Goal: Transaction & Acquisition: Purchase product/service

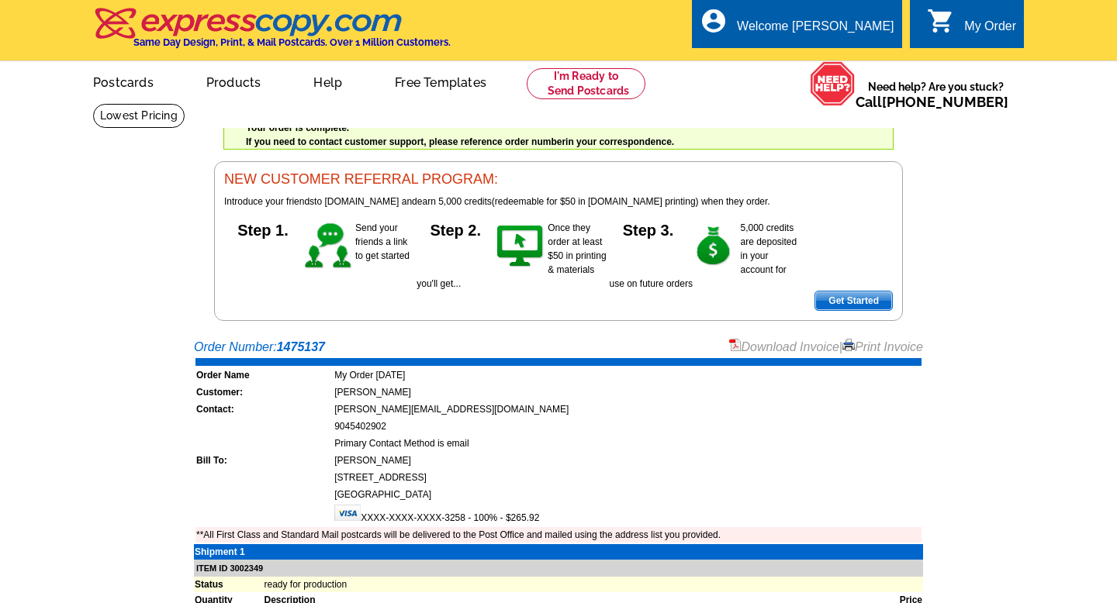
click at [964, 30] on div "My Order" at bounding box center [990, 30] width 52 height 22
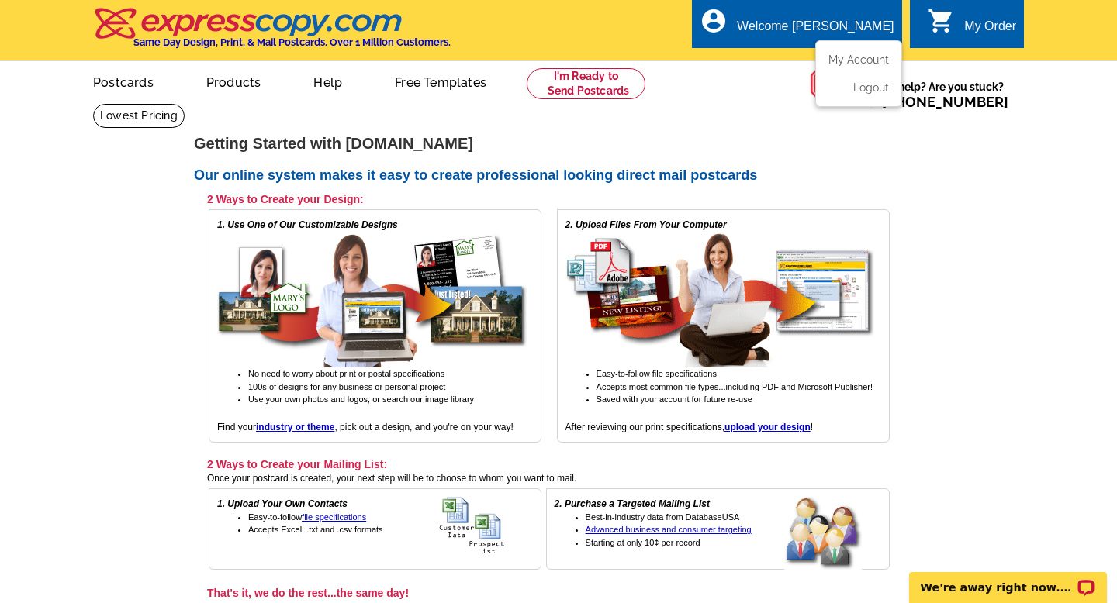
click at [816, 16] on div "account_circle Welcome [PERSON_NAME] My Account Logout" at bounding box center [796, 23] width 209 height 49
click at [864, 57] on link "My Account" at bounding box center [855, 60] width 67 height 14
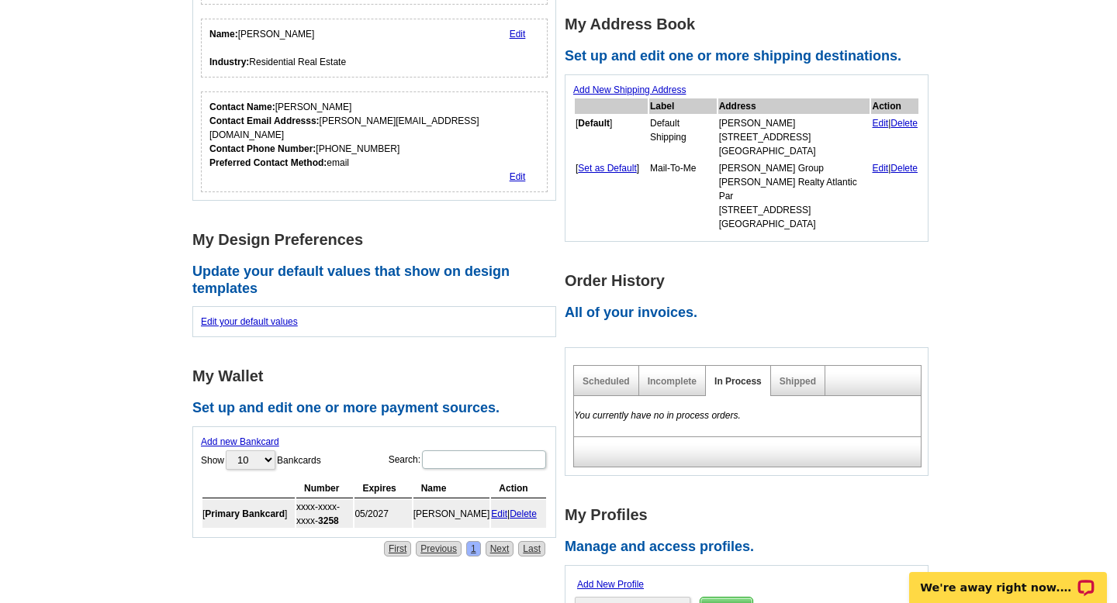
scroll to position [271, 0]
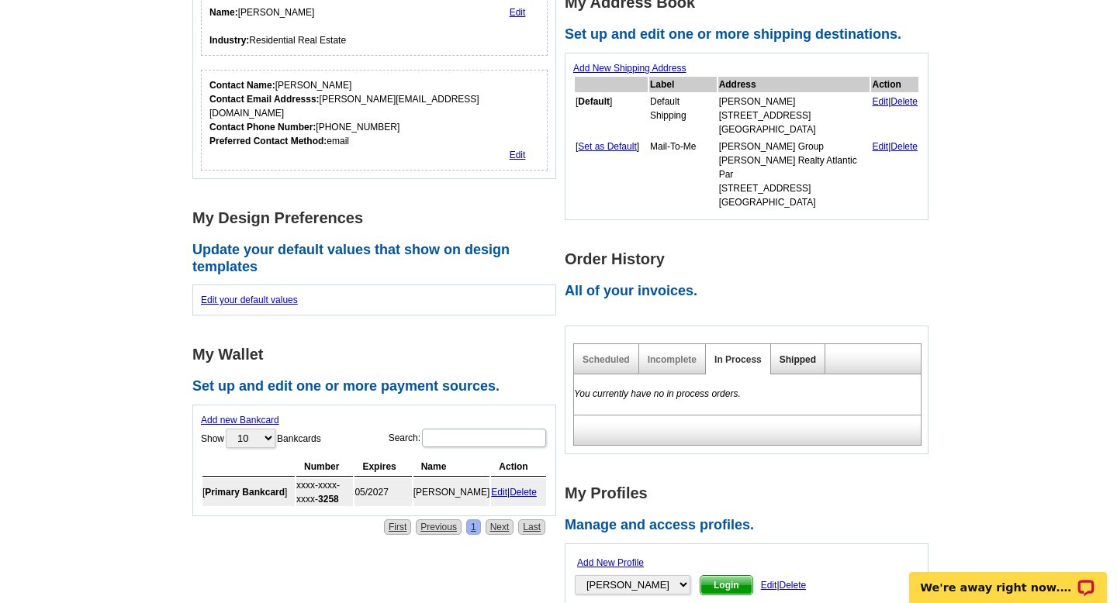
click at [800, 354] on link "Shipped" at bounding box center [797, 359] width 36 height 11
click at [798, 354] on link "Shipped" at bounding box center [797, 359] width 36 height 11
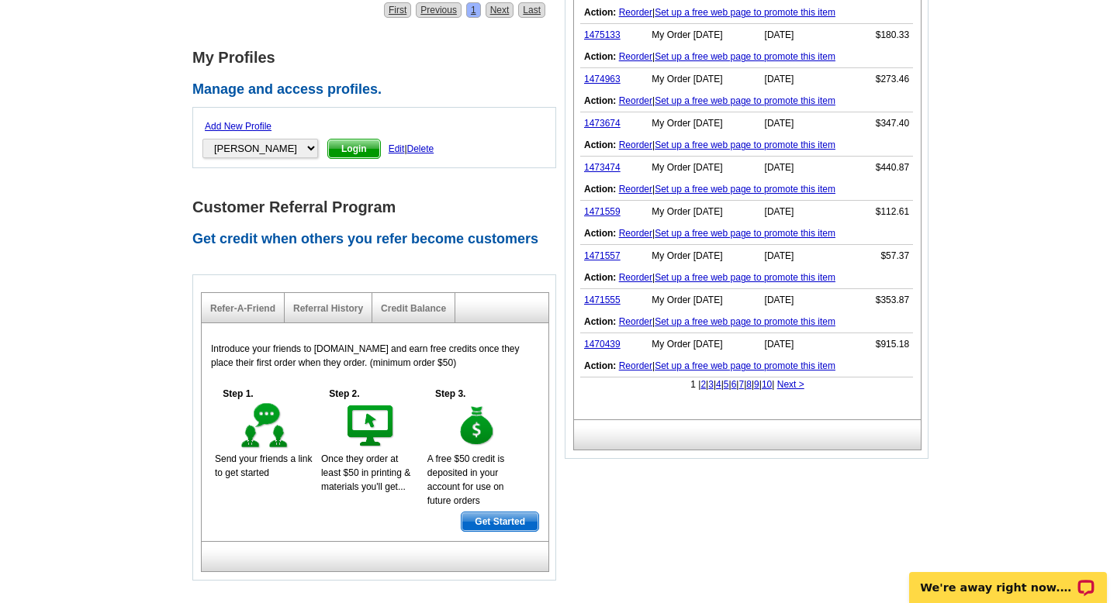
scroll to position [826, 0]
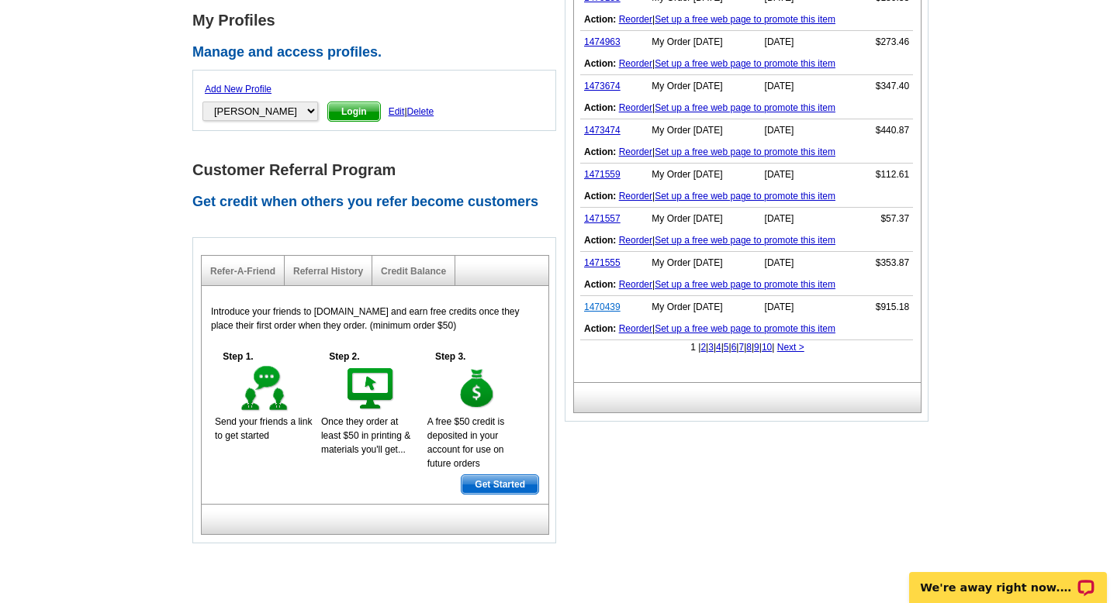
click at [601, 302] on link "1470439" at bounding box center [602, 307] width 36 height 11
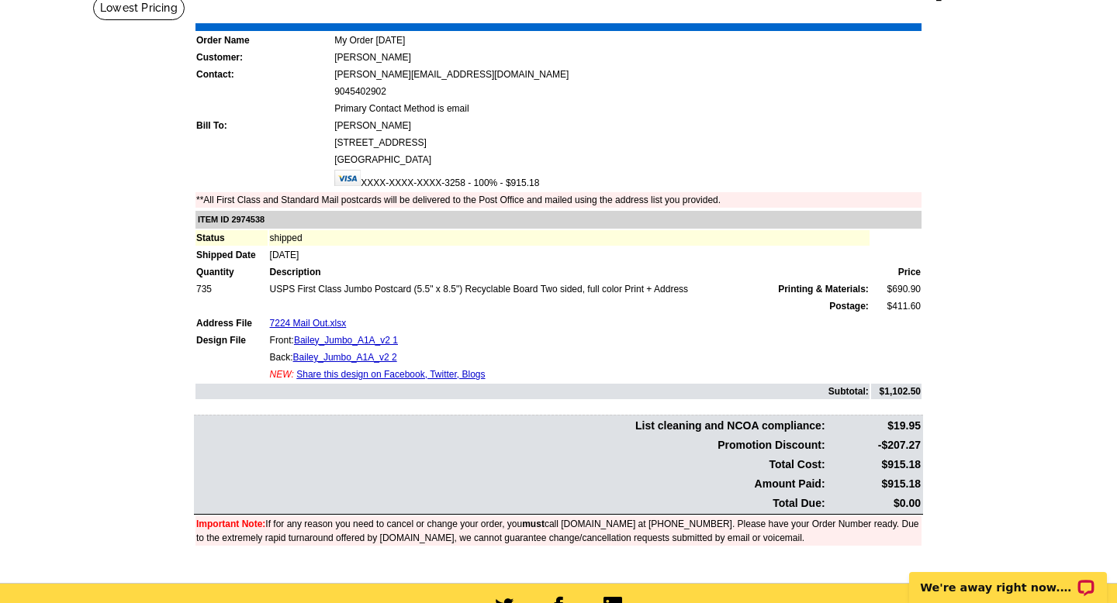
scroll to position [143, 0]
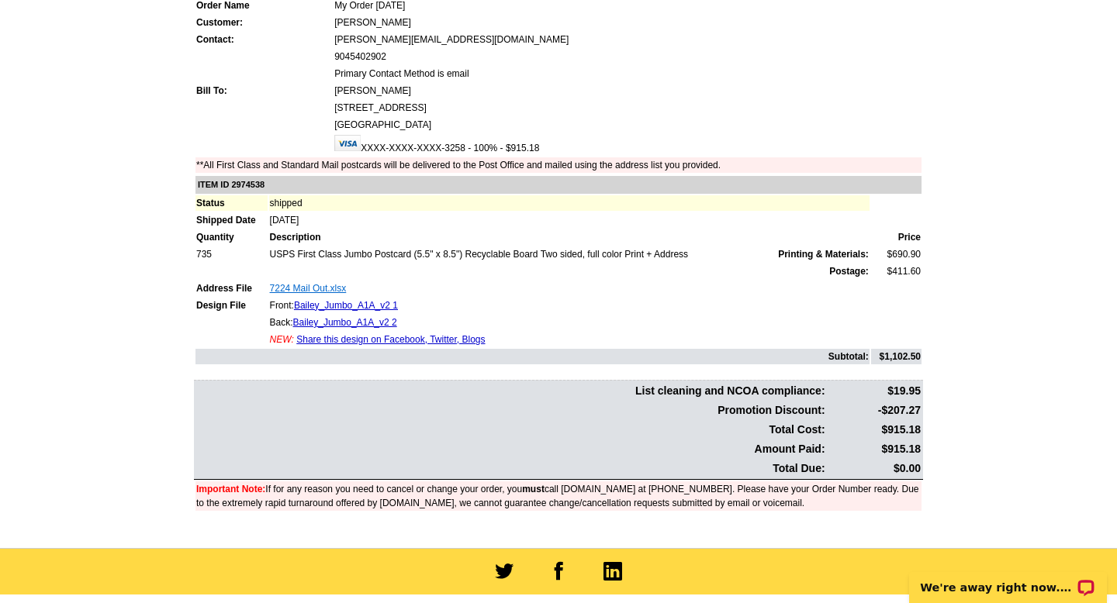
click at [327, 287] on link "7224 Mail Out.xlsx" at bounding box center [308, 288] width 77 height 11
click at [299, 288] on link "7224 Mail Out.xlsx" at bounding box center [308, 288] width 77 height 11
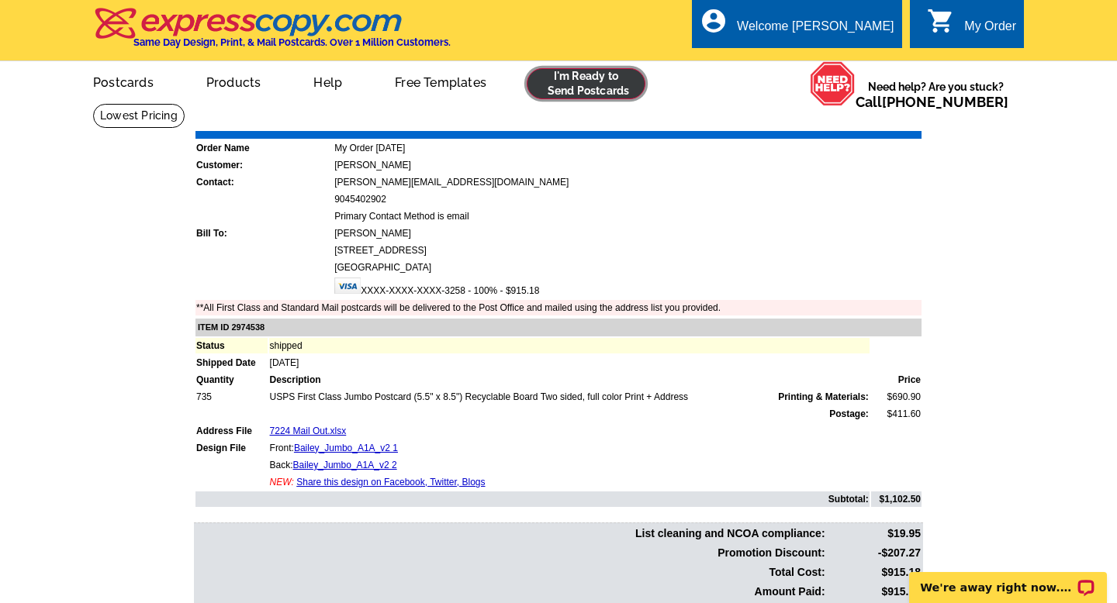
click at [586, 83] on link at bounding box center [586, 83] width 119 height 31
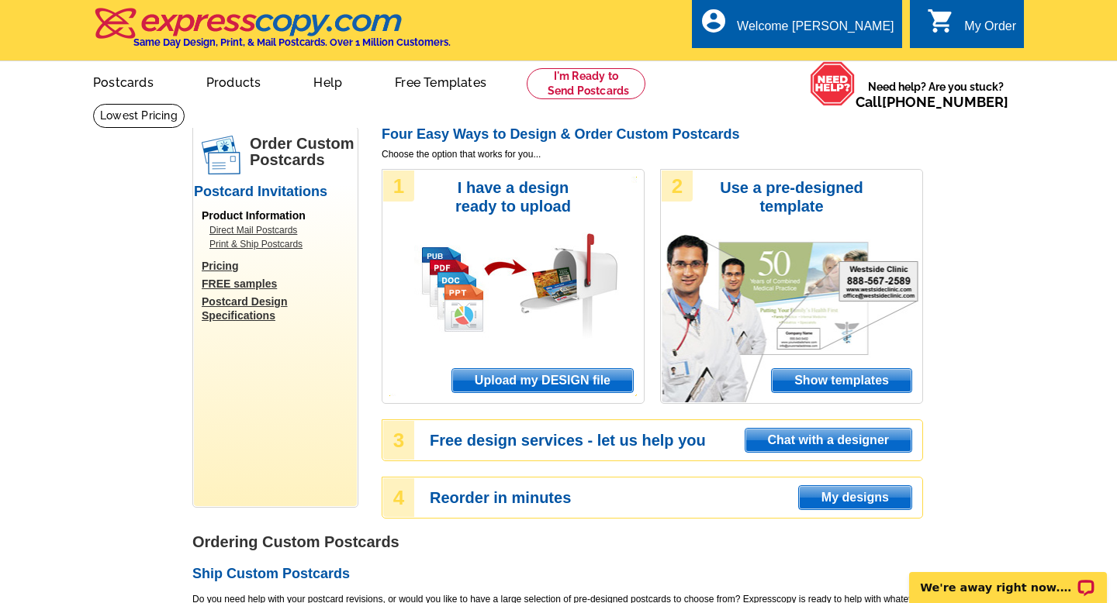
click at [579, 380] on span "Upload my DESIGN file" at bounding box center [542, 380] width 181 height 23
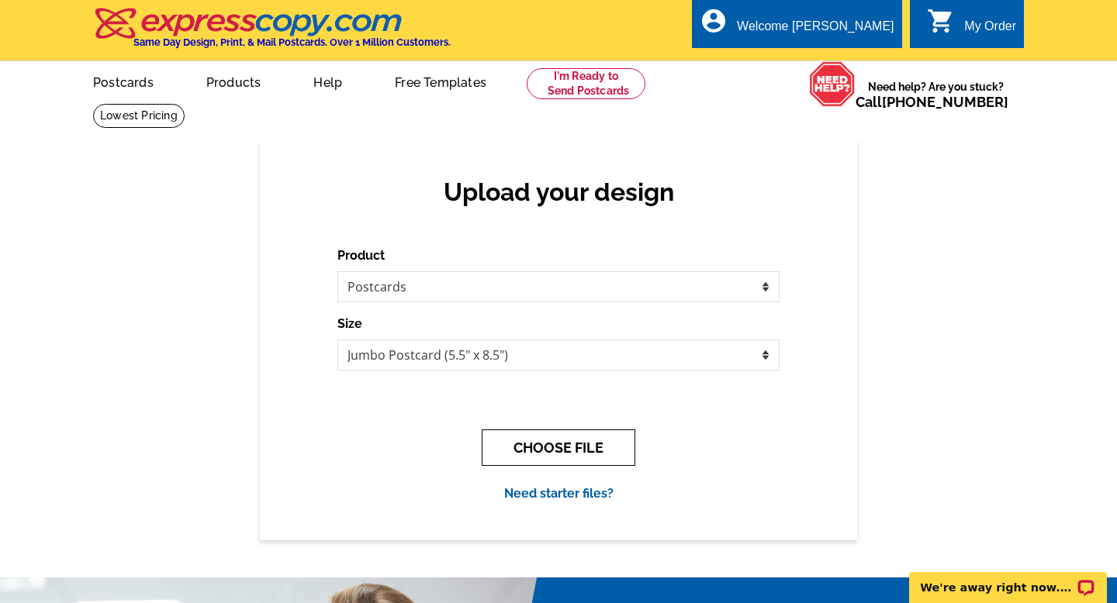
click at [575, 451] on button "CHOOSE FILE" at bounding box center [559, 448] width 154 height 36
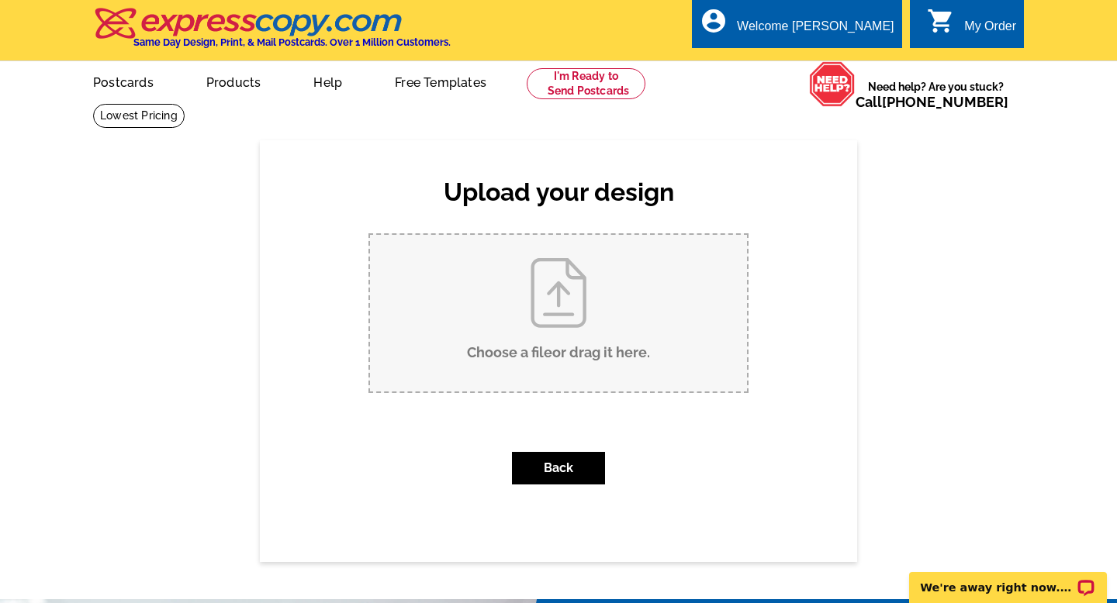
click at [590, 303] on input "Choose a file or drag it here ." at bounding box center [558, 313] width 377 height 157
type input "C:\fakepath\Bailey_Jumbo_A1A_v1 (1).pdf"
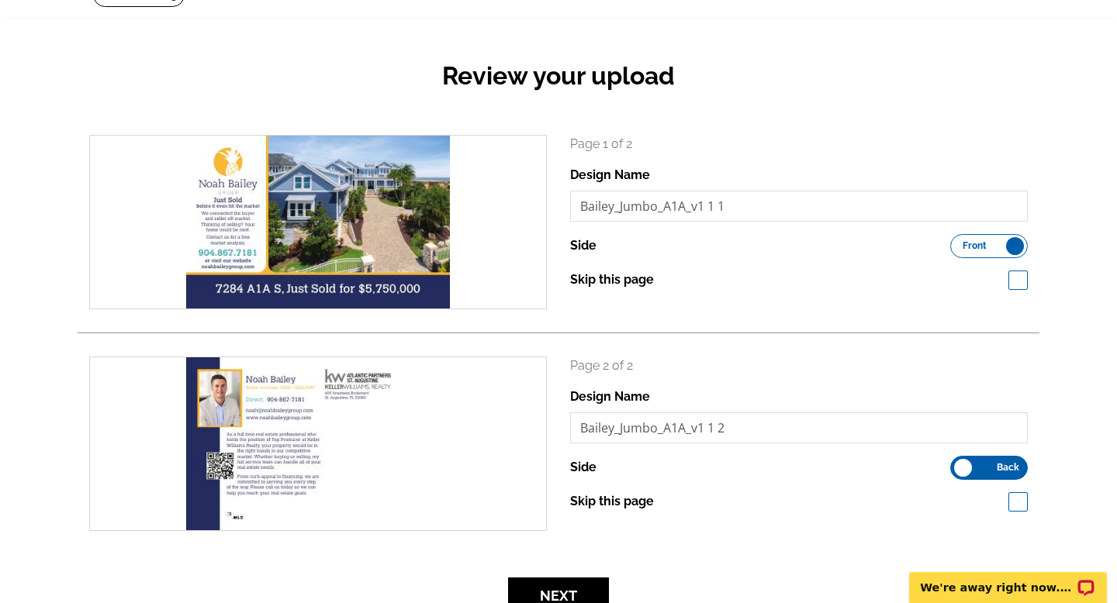
scroll to position [210, 0]
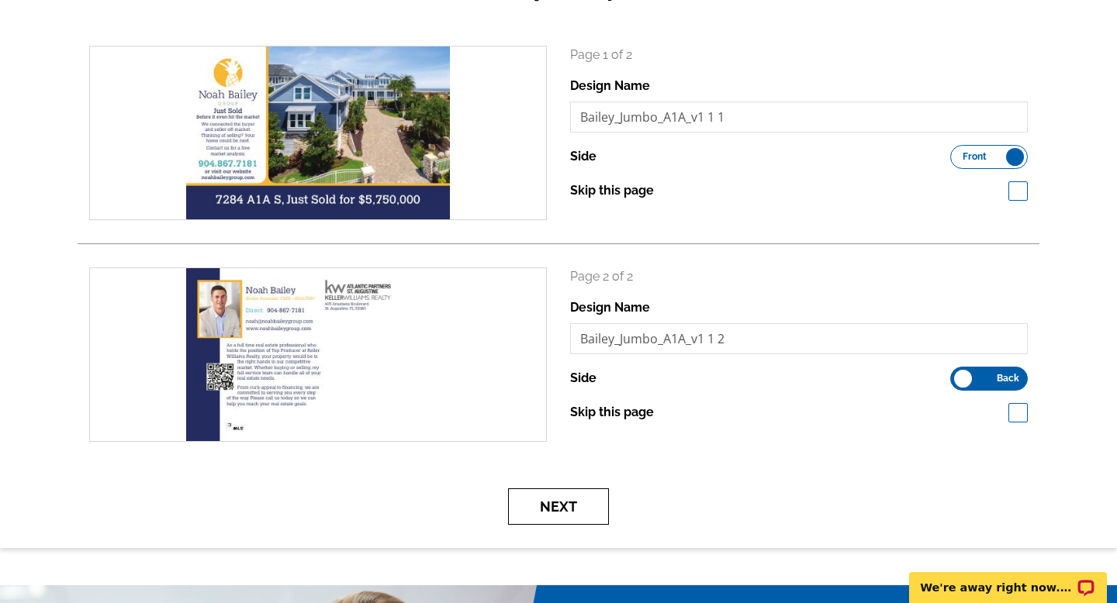
click at [570, 511] on button "Next" at bounding box center [558, 507] width 101 height 36
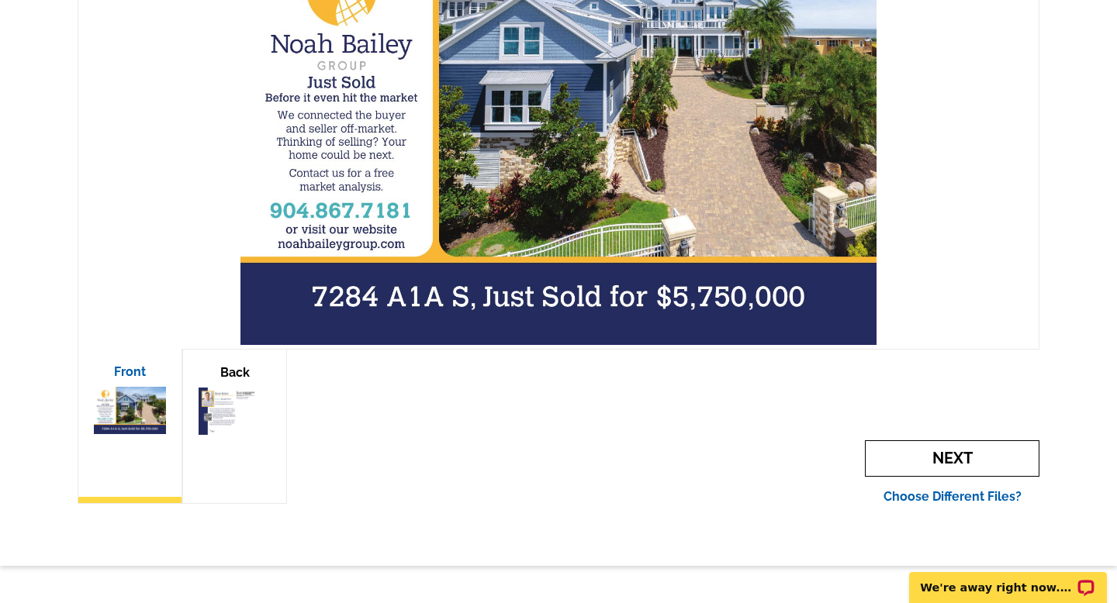
click at [927, 447] on span "Next" at bounding box center [952, 459] width 175 height 36
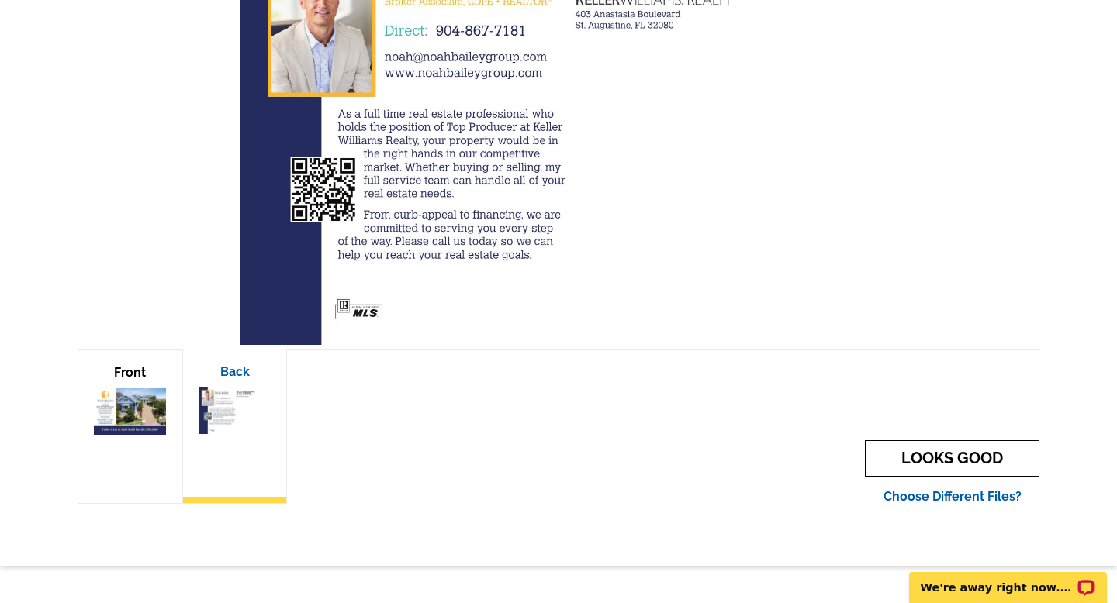
click at [928, 447] on link "LOOKS GOOD" at bounding box center [952, 459] width 175 height 36
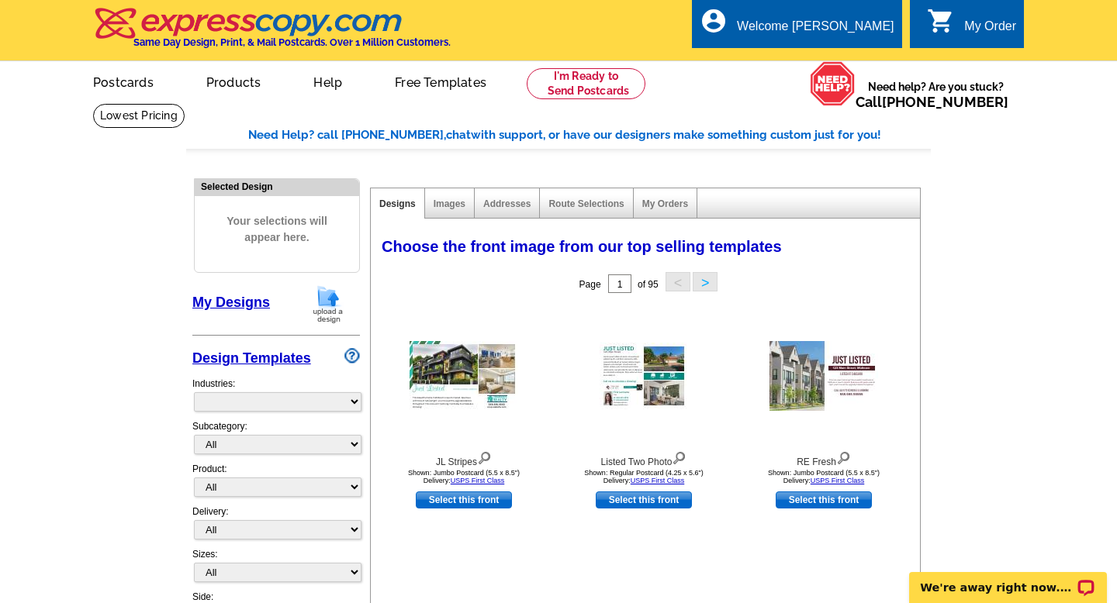
select select "785"
click at [256, 305] on link "My Designs" at bounding box center [231, 303] width 78 height 16
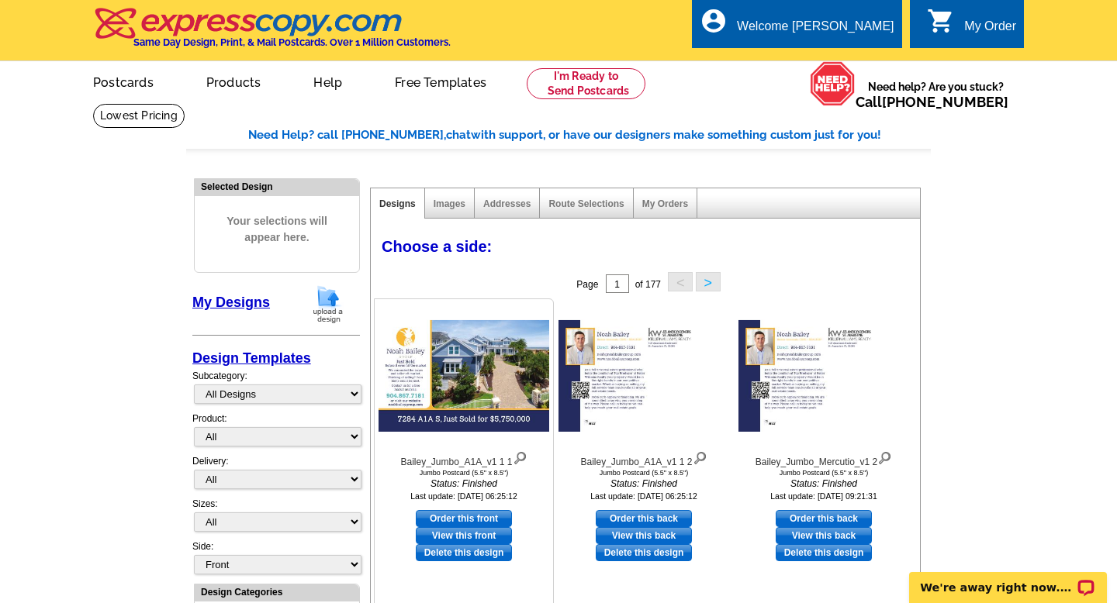
click at [486, 517] on link "Order this front" at bounding box center [464, 518] width 96 height 17
select select "2"
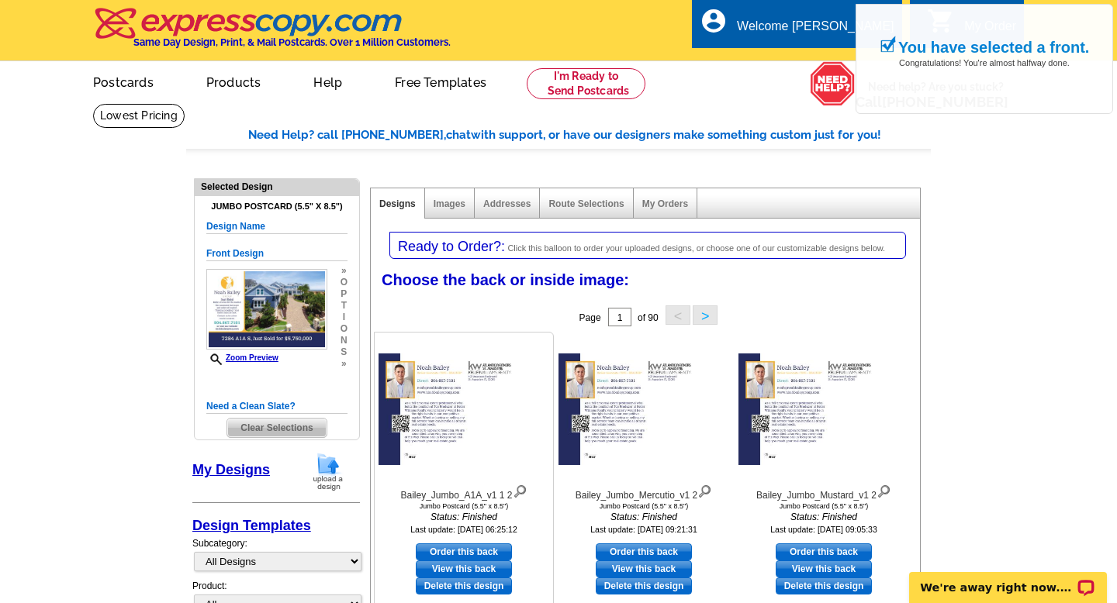
click at [474, 548] on link "Order this back" at bounding box center [464, 552] width 96 height 17
select select "front"
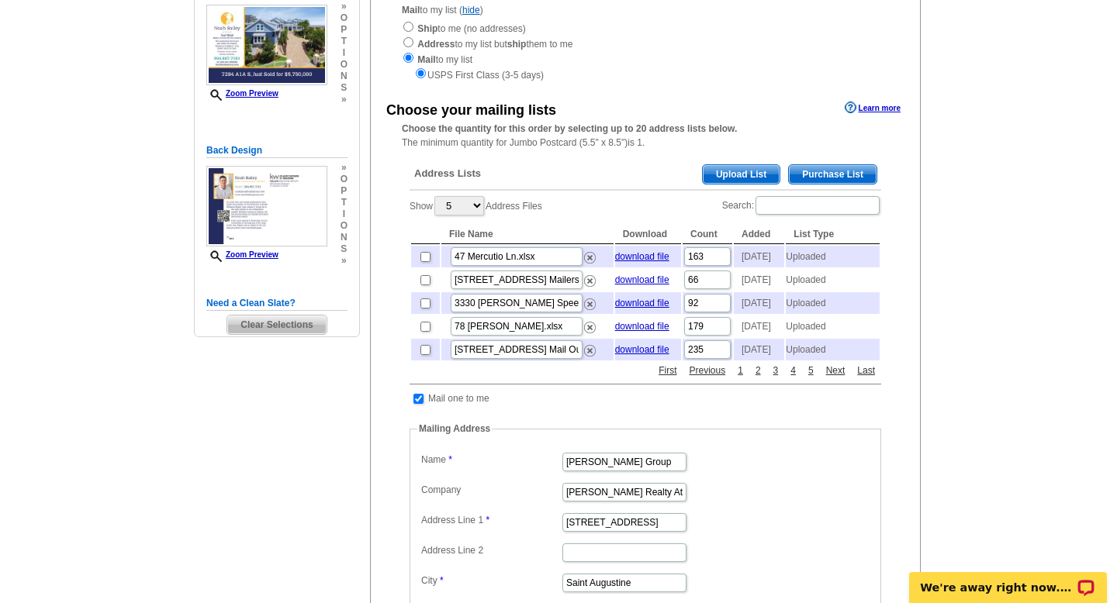
scroll to position [213, 0]
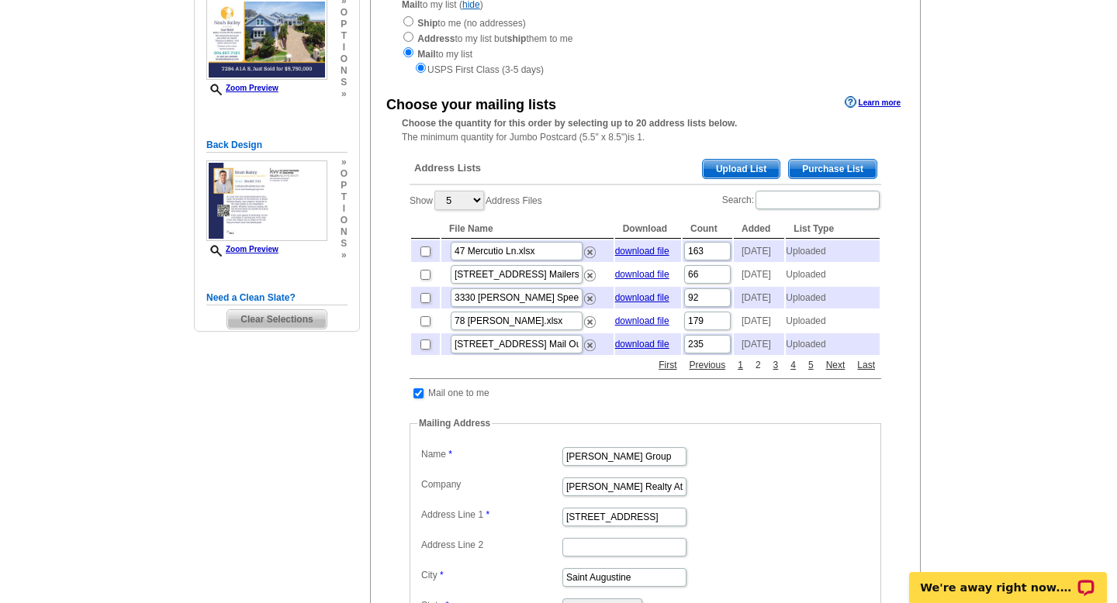
click at [755, 372] on link "2" at bounding box center [758, 365] width 13 height 14
click at [648, 350] on link "download file" at bounding box center [642, 344] width 54 height 11
